Goal: Task Accomplishment & Management: Use online tool/utility

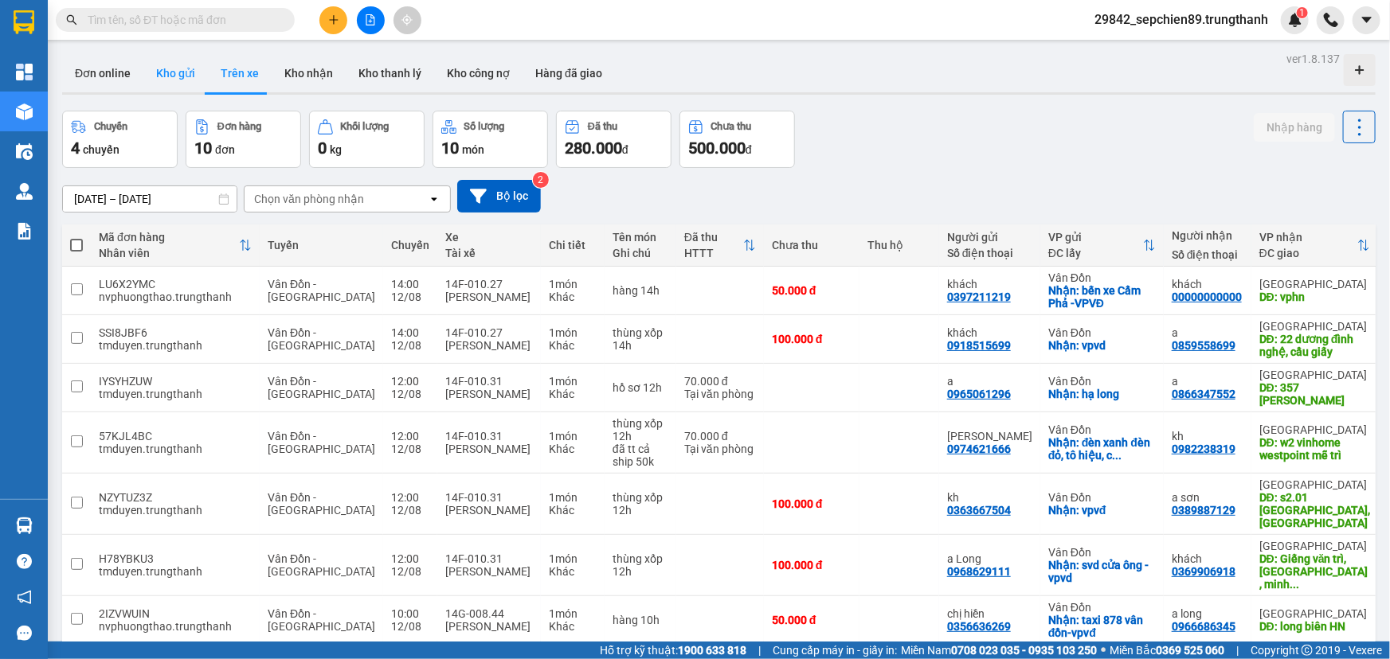
click at [168, 74] on button "Kho gửi" at bounding box center [175, 73] width 65 height 38
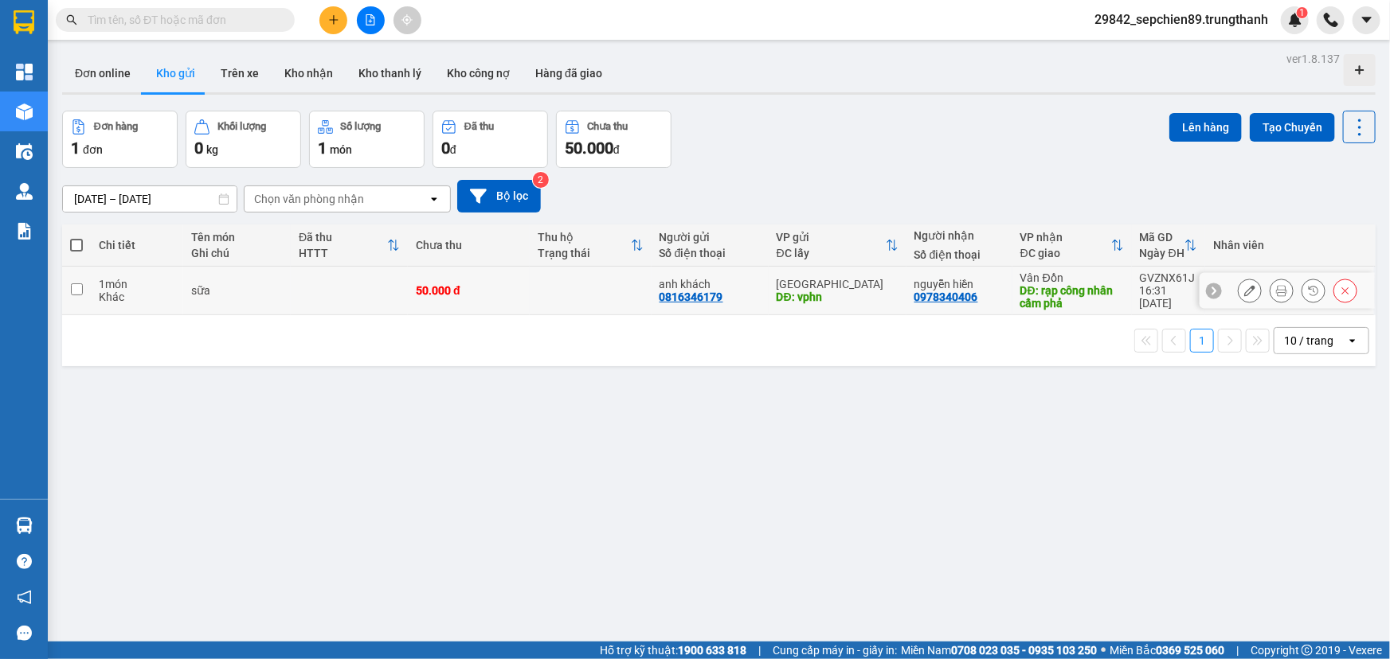
click at [205, 297] on div "sữa" at bounding box center [237, 290] width 92 height 13
checkbox input "true"
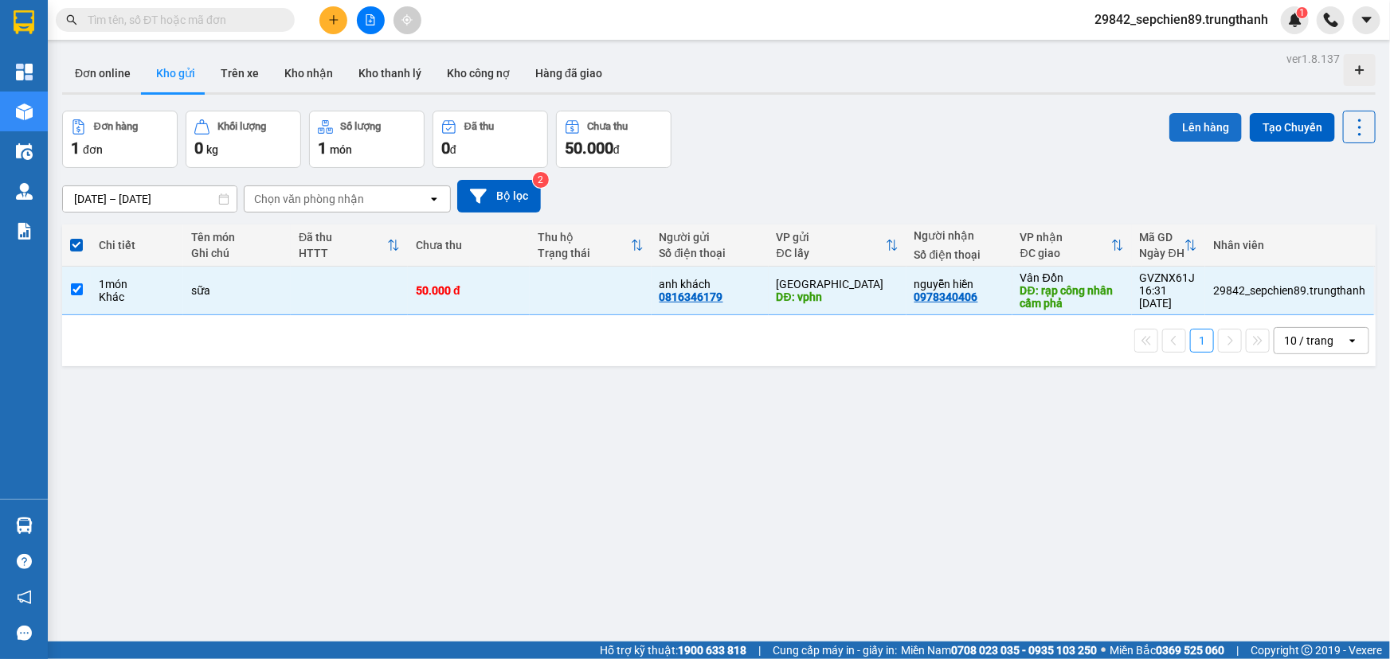
click at [1192, 130] on button "Lên hàng" at bounding box center [1205, 127] width 72 height 29
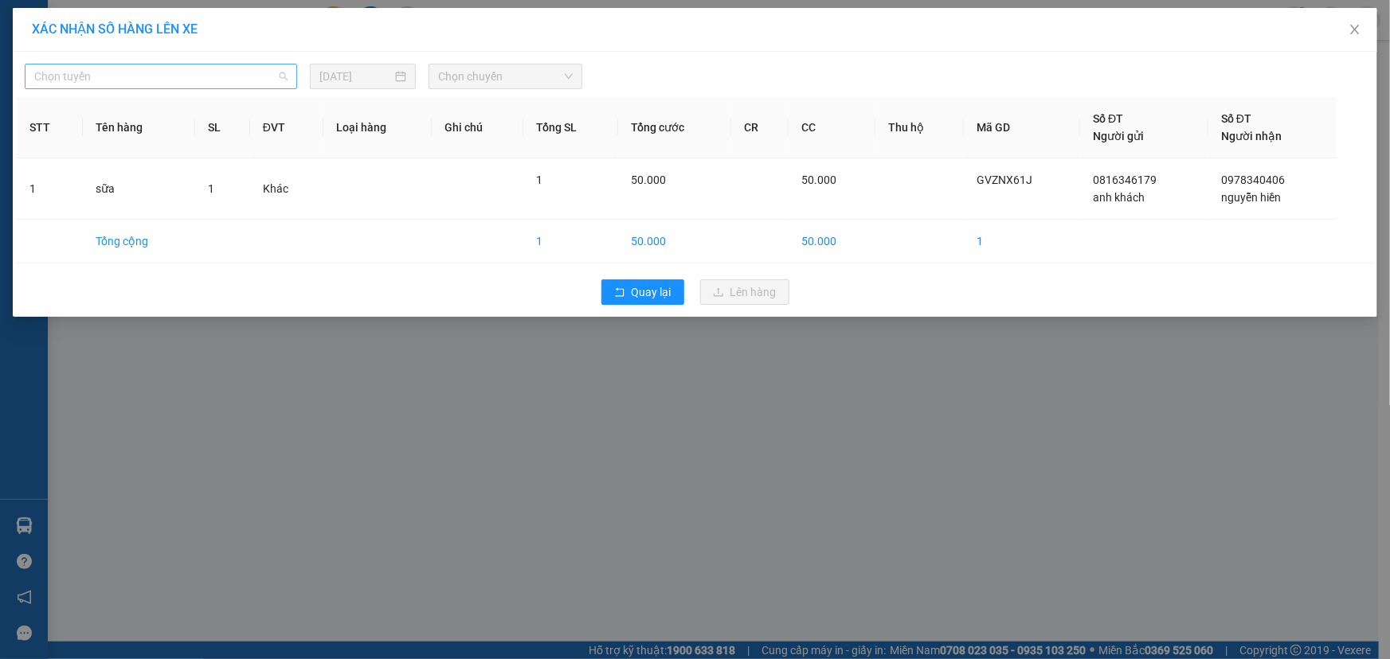
click at [169, 82] on span "Chọn tuyến" at bounding box center [160, 77] width 253 height 24
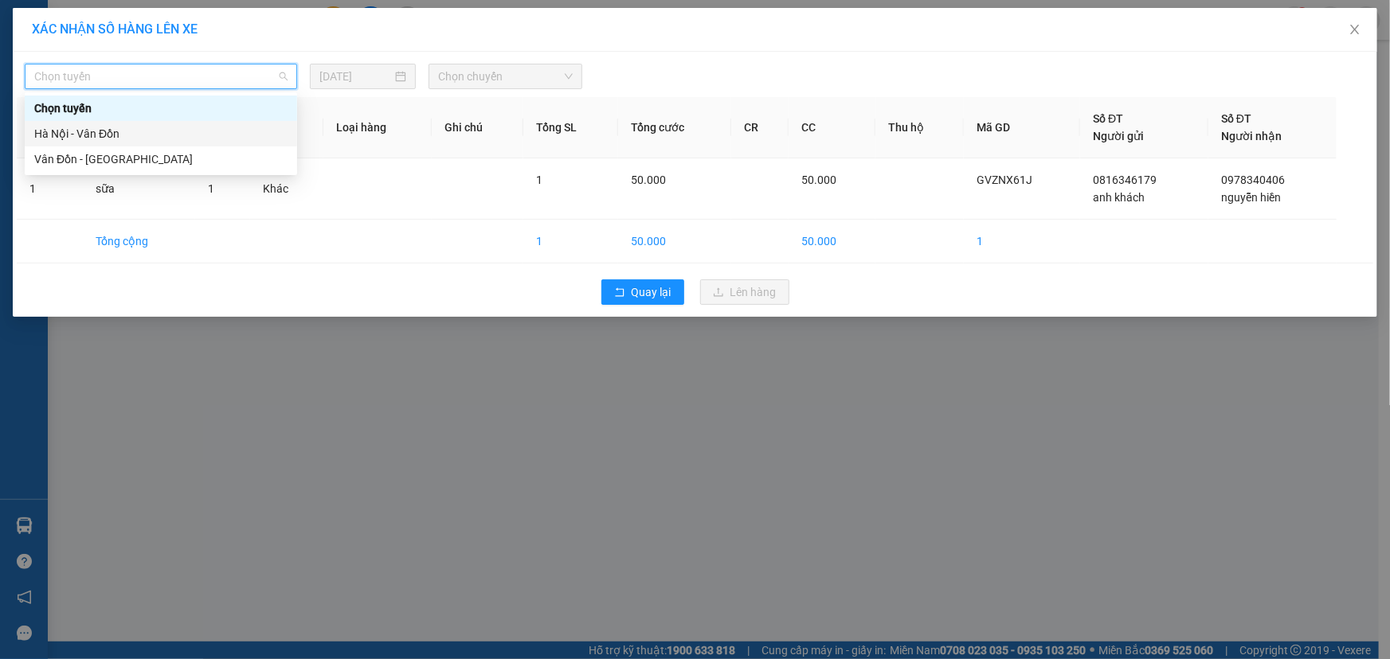
click at [104, 128] on div "Hà Nội - Vân Đồn" at bounding box center [160, 134] width 253 height 18
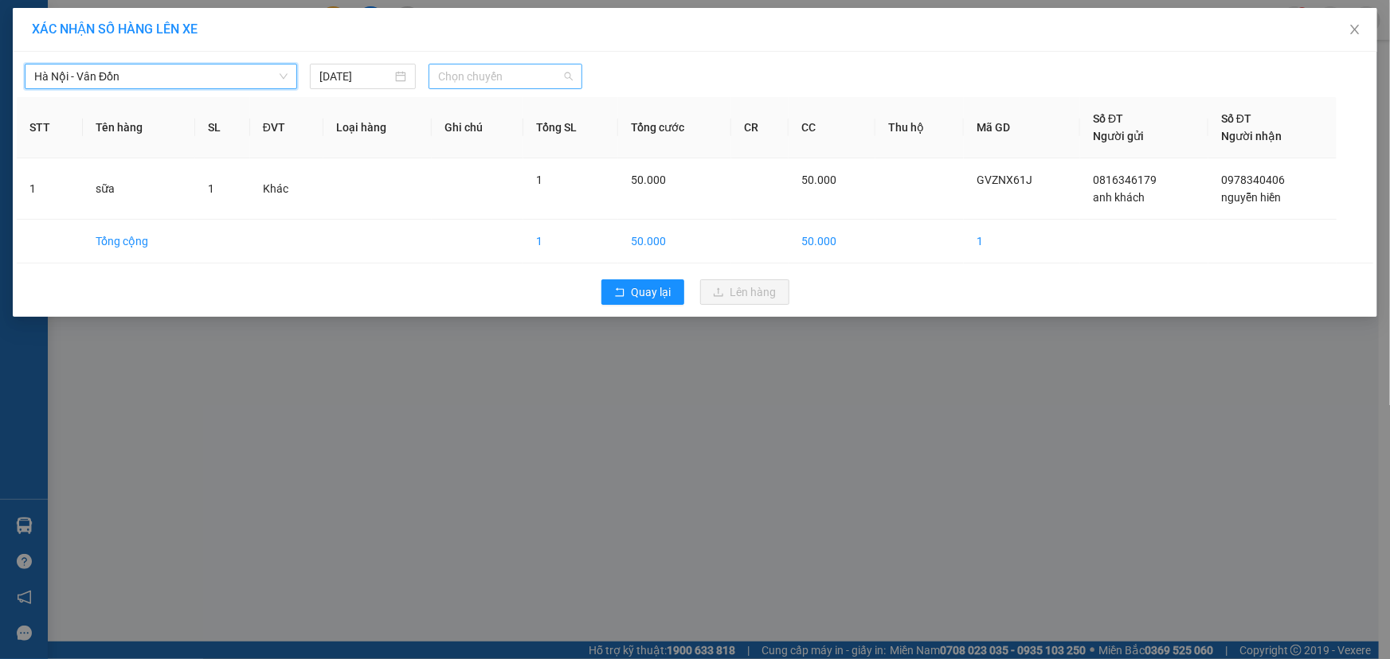
click at [489, 80] on span "Chọn chuyến" at bounding box center [505, 77] width 135 height 24
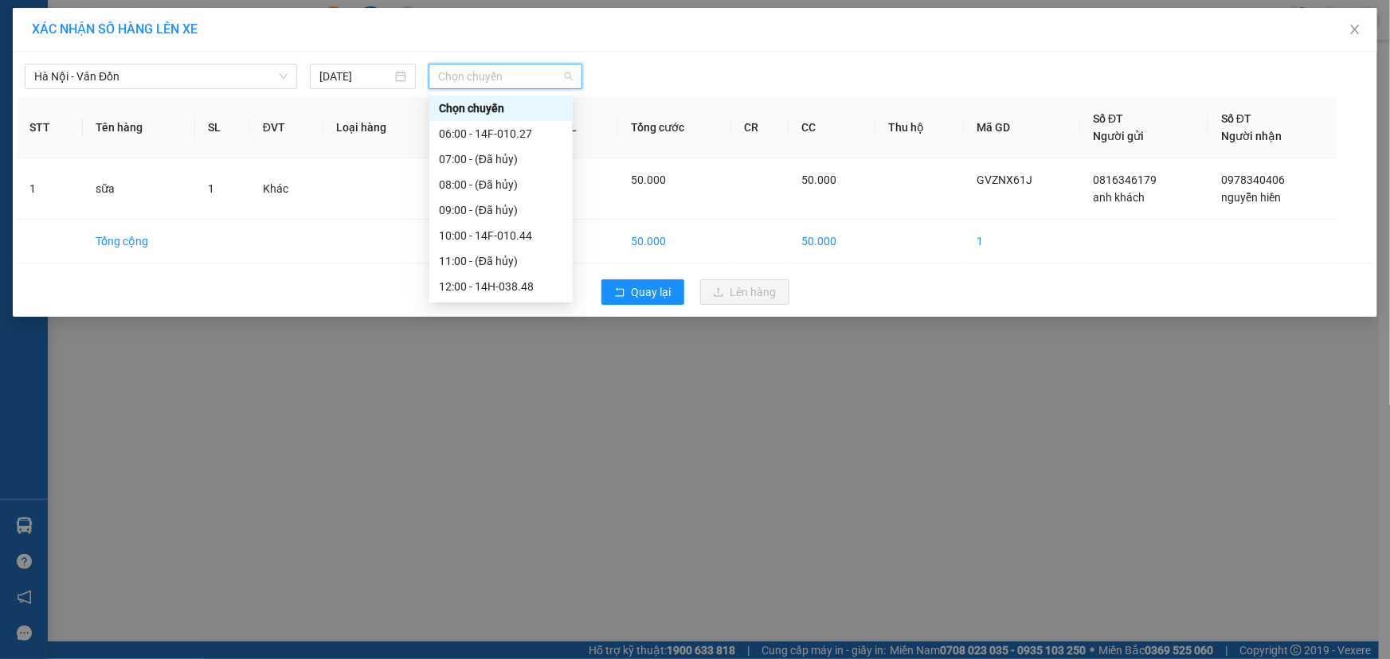
scroll to position [229, 0]
click at [511, 190] on div "17:00 - 14H-038.47" at bounding box center [501, 186] width 124 height 18
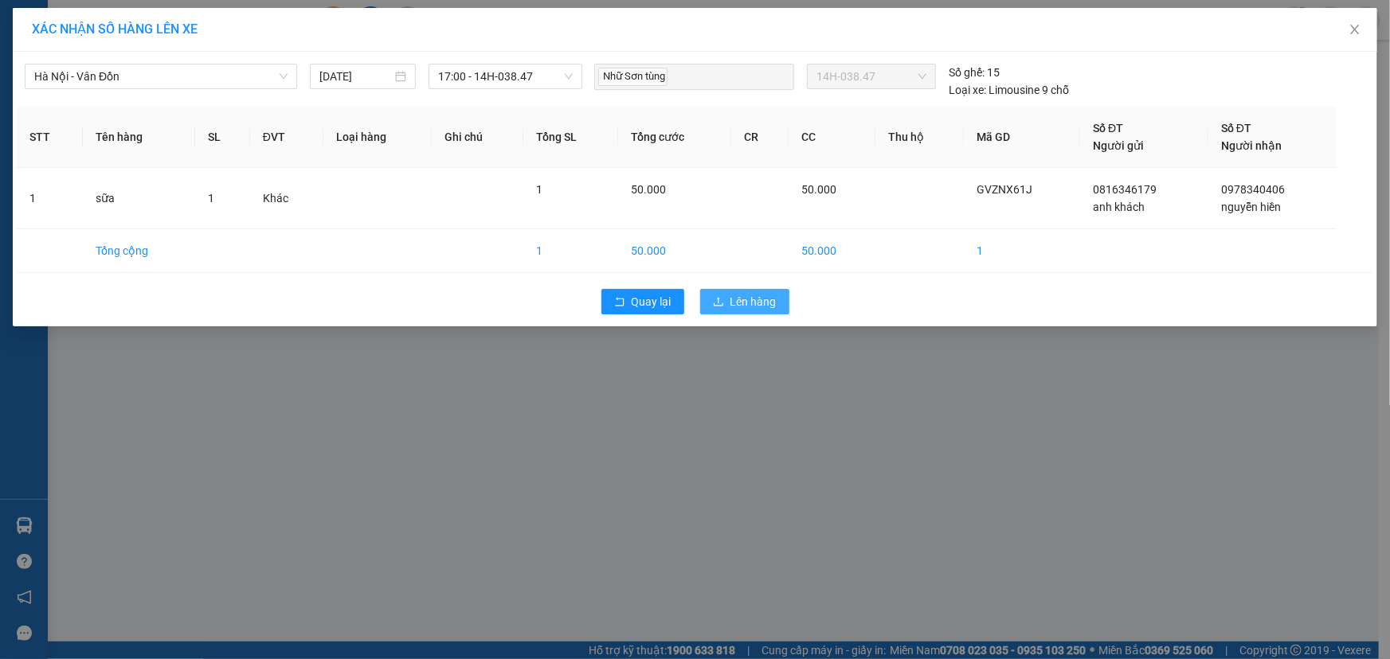
click at [756, 295] on span "Lên hàng" at bounding box center [753, 302] width 46 height 18
